Goal: Check status

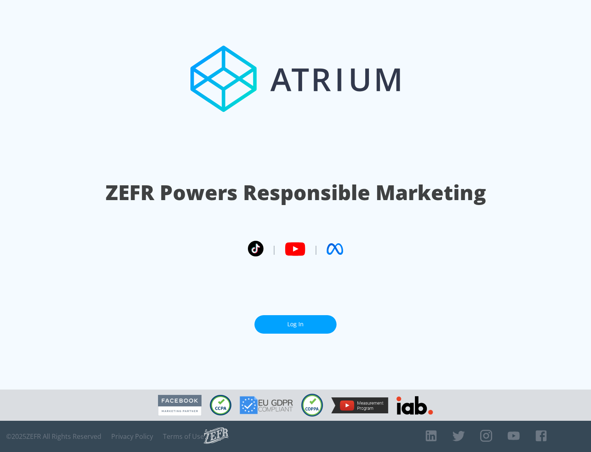
click at [296, 324] on link "Log In" at bounding box center [296, 324] width 82 height 18
